Goal: Transaction & Acquisition: Purchase product/service

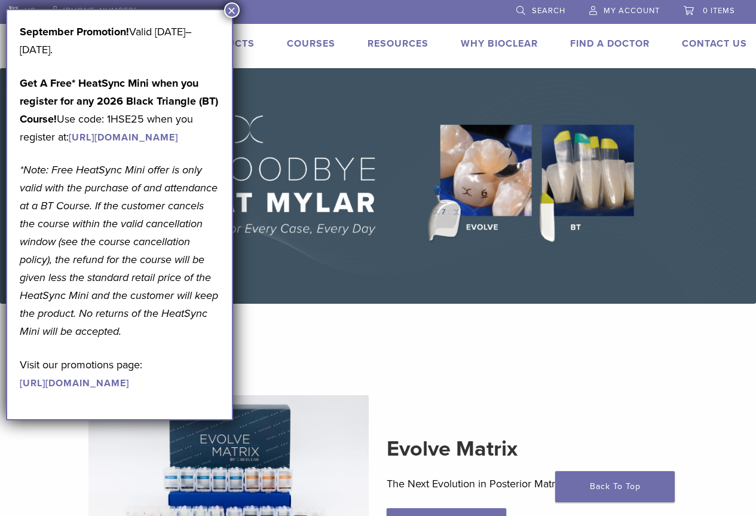
click at [230, 9] on button "×" at bounding box center [232, 10] width 16 height 16
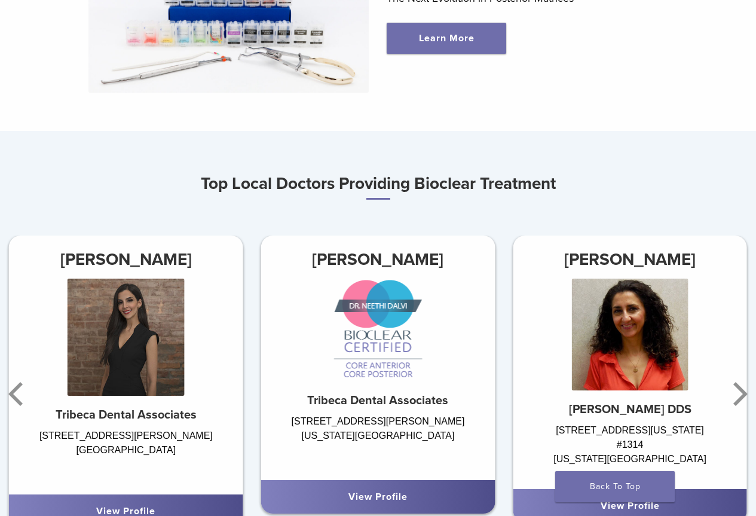
scroll to position [587, 0]
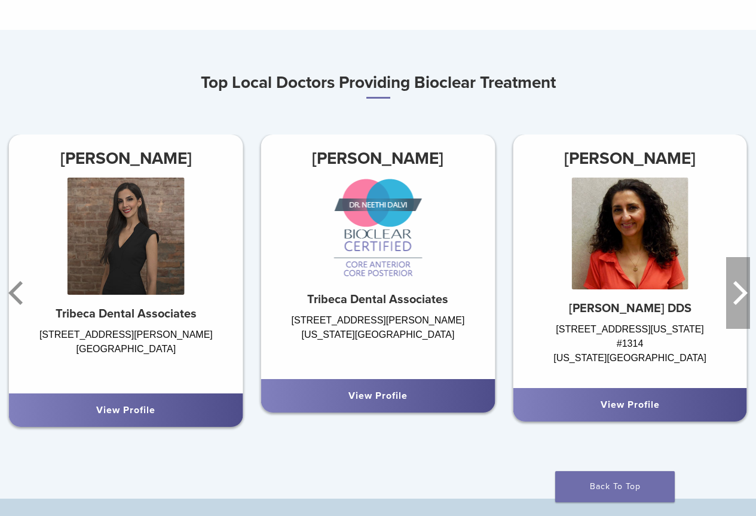
click at [736, 295] on icon "Next" at bounding box center [739, 293] width 24 height 72
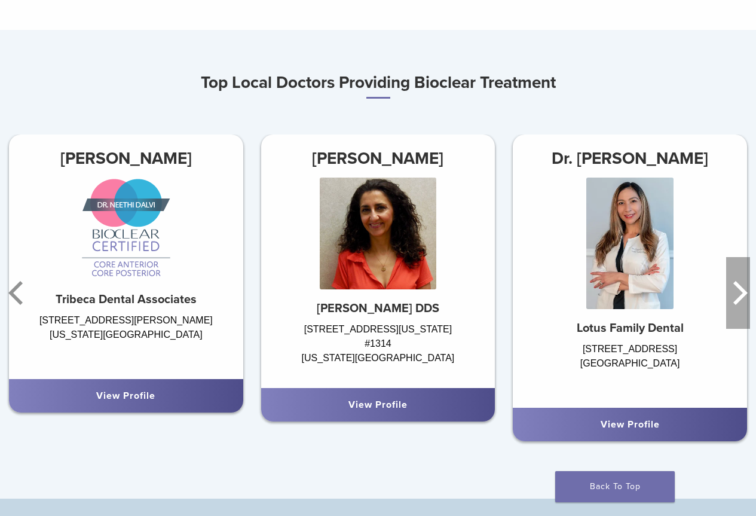
click at [736, 295] on icon "Next" at bounding box center [739, 293] width 24 height 72
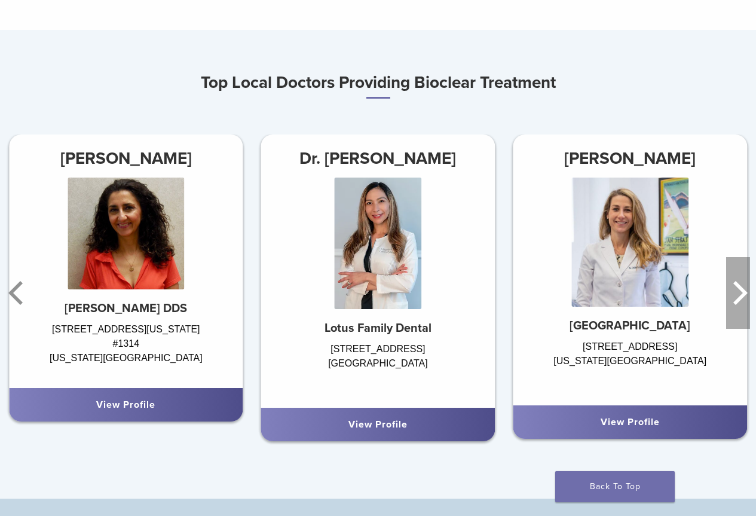
click at [736, 295] on icon "Next" at bounding box center [739, 293] width 24 height 72
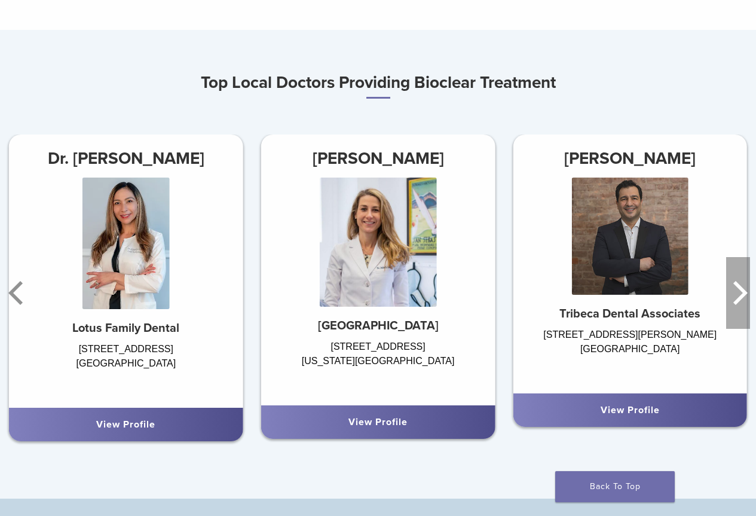
click at [736, 295] on icon "Next" at bounding box center [739, 293] width 24 height 72
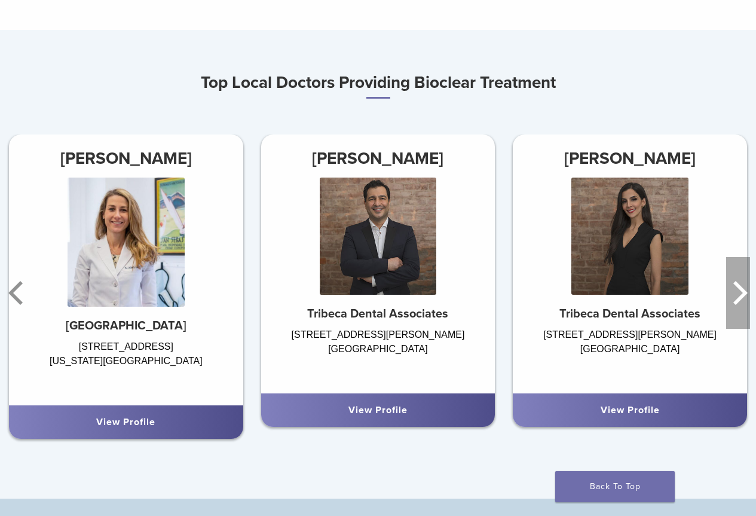
click at [736, 295] on icon "Next" at bounding box center [739, 293] width 24 height 72
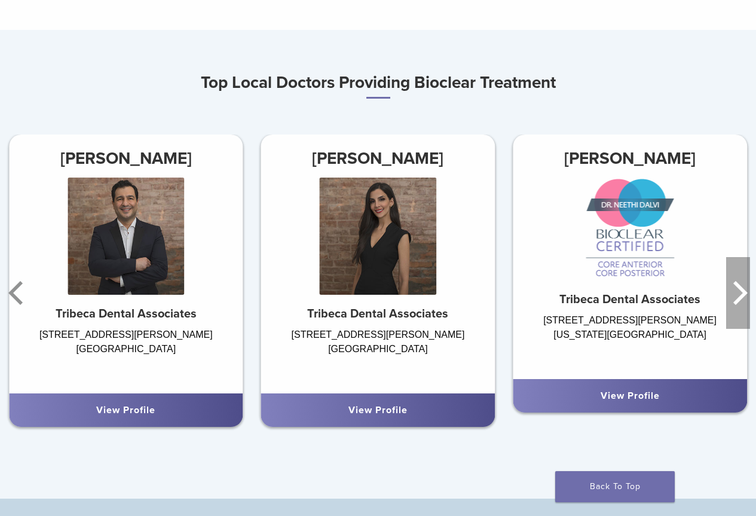
click at [736, 295] on icon "Next" at bounding box center [739, 293] width 24 height 72
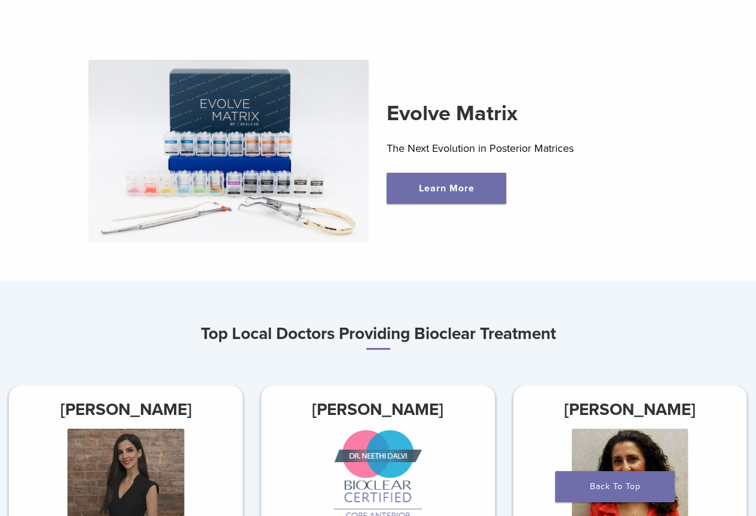
scroll to position [0, 0]
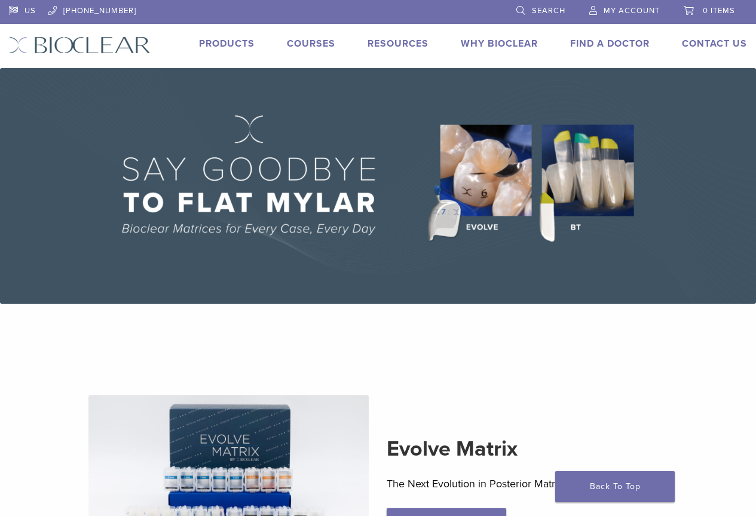
click at [548, 10] on span "Search" at bounding box center [548, 11] width 33 height 10
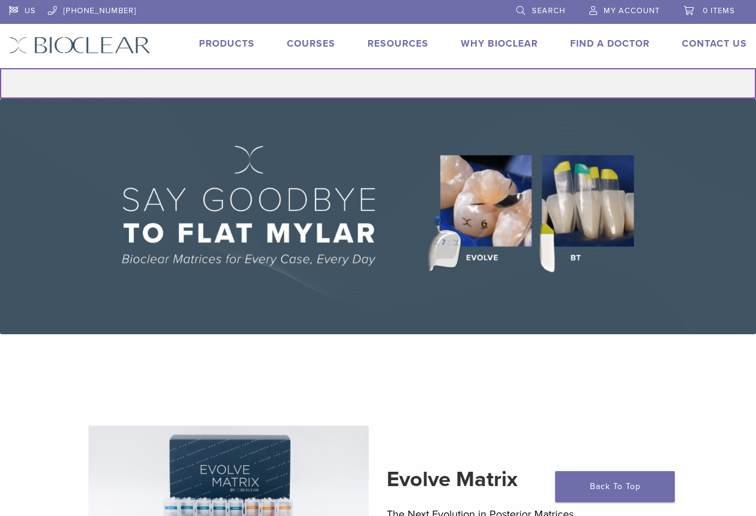
click at [396, 86] on input "Search for:" at bounding box center [378, 83] width 756 height 30
type input "*********"
click at [0, 68] on button "Search" at bounding box center [-1, 68] width 1 height 1
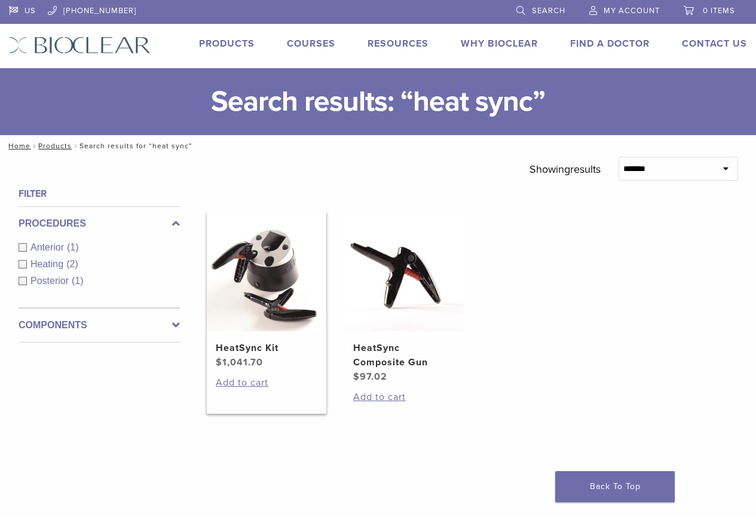
click at [265, 258] on img at bounding box center [267, 272] width 120 height 120
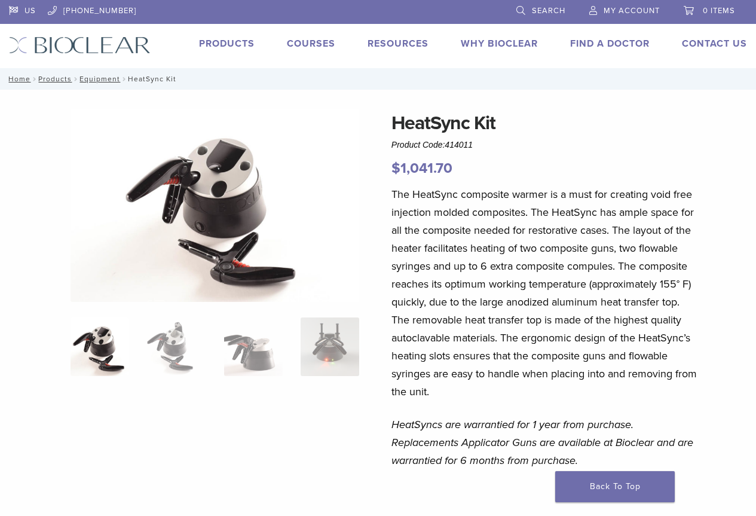
click at [528, 10] on link "Search" at bounding box center [541, 9] width 49 height 18
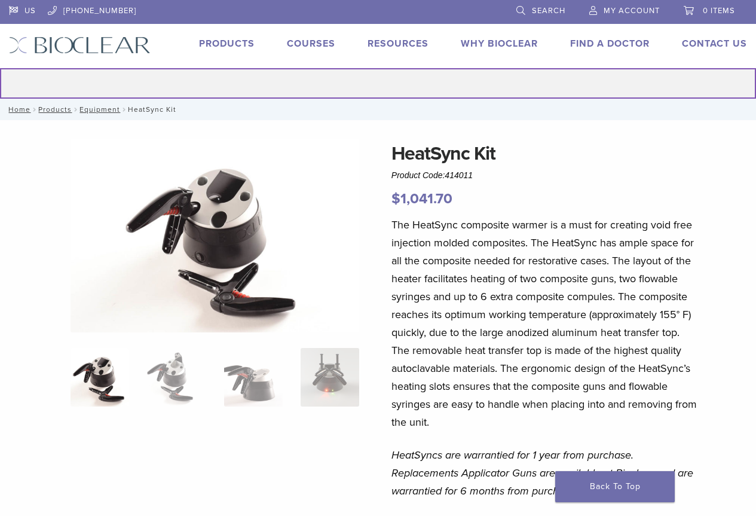
click at [422, 77] on input "Search for:" at bounding box center [378, 83] width 756 height 30
type input "**********"
click at [0, 68] on button "Search" at bounding box center [-1, 68] width 1 height 1
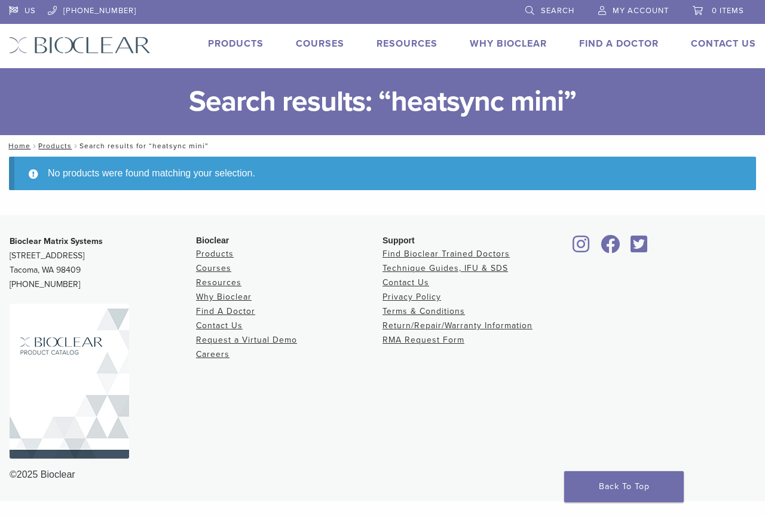
click at [551, 17] on link "Search" at bounding box center [550, 9] width 49 height 18
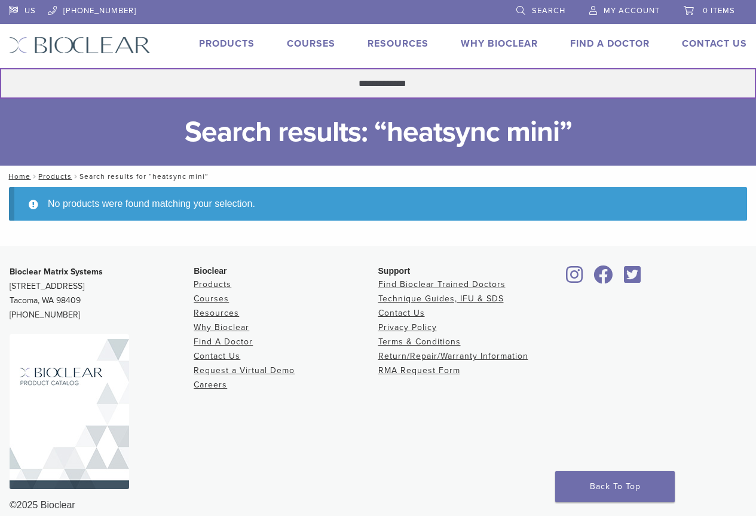
click at [371, 85] on input "**********" at bounding box center [378, 83] width 756 height 30
type input "**********"
click at [0, 68] on button "Search" at bounding box center [-1, 68] width 1 height 1
